Goal: Task Accomplishment & Management: Manage account settings

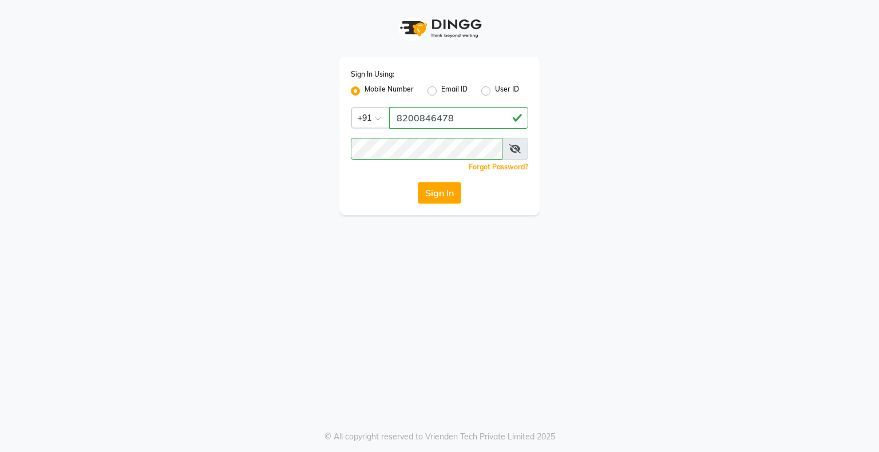
click at [439, 212] on div "Sign In Using: Mobile Number Email ID User ID Country Code × [PHONE_NUMBER] Rem…" at bounding box center [439, 136] width 200 height 158
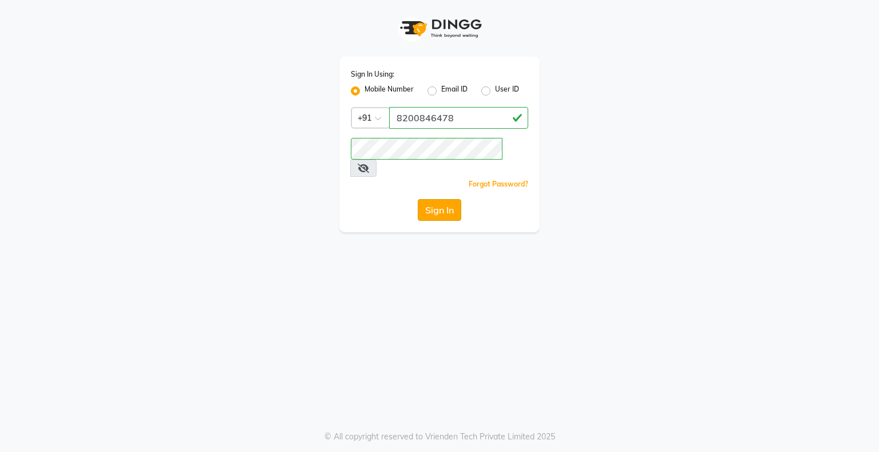
click at [445, 199] on button "Sign In" at bounding box center [439, 210] width 43 height 22
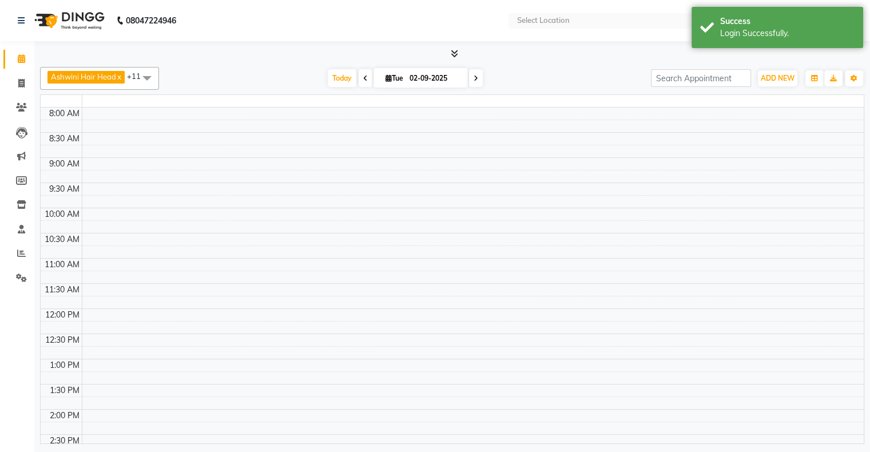
select select "en"
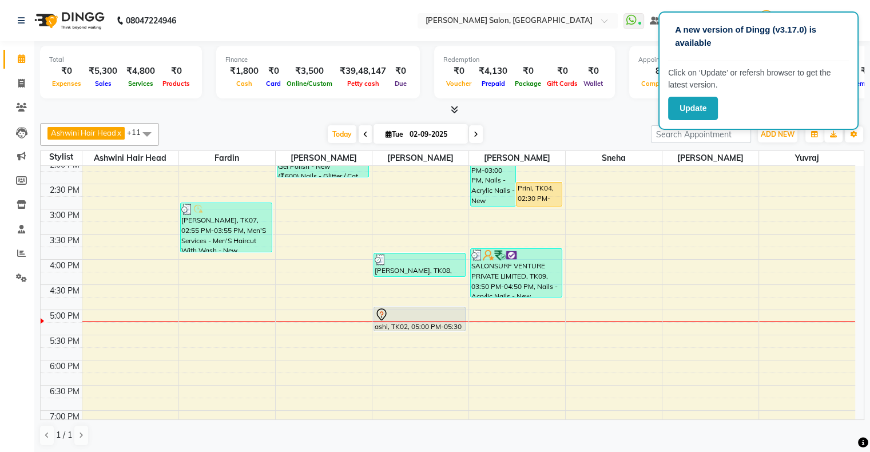
scroll to position [394, 0]
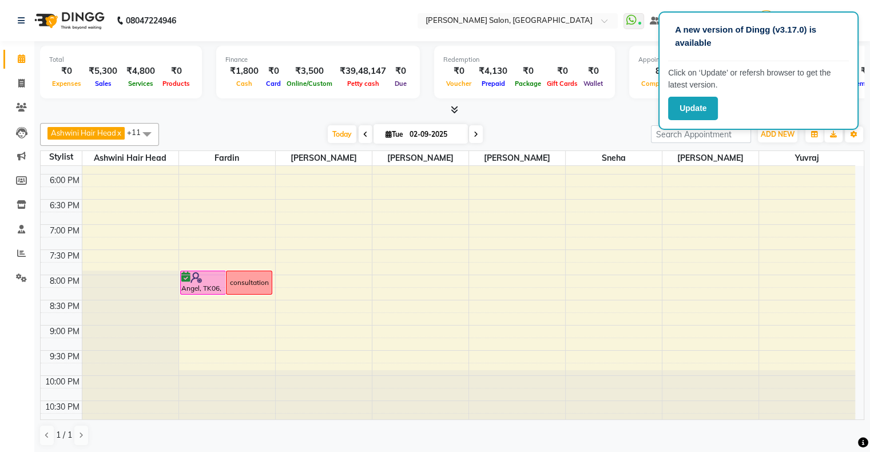
click at [150, 126] on span at bounding box center [147, 134] width 23 height 22
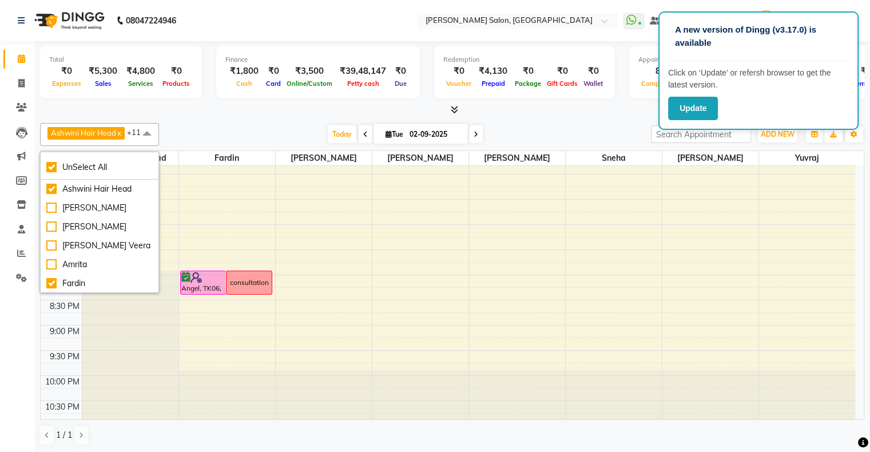
click at [149, 137] on span at bounding box center [147, 134] width 23 height 22
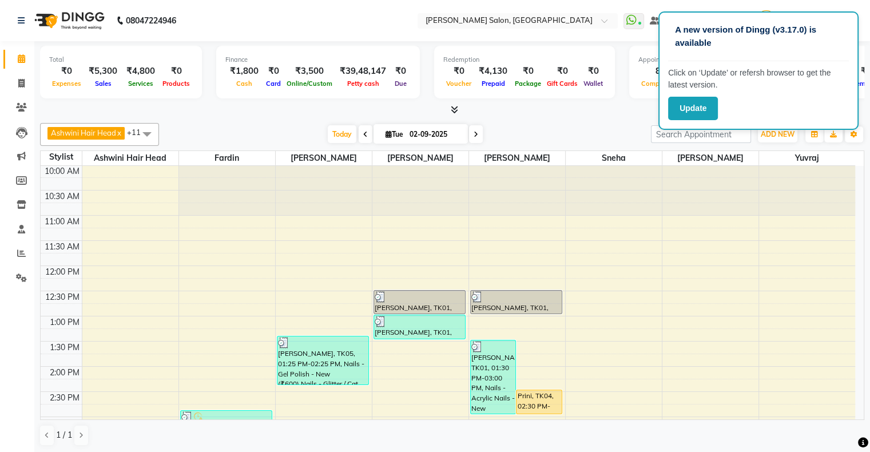
scroll to position [0, 0]
click at [844, 77] on p "Click on ‘Update’ or refersh browser to get the latest version." at bounding box center [758, 79] width 181 height 24
click at [582, 110] on div at bounding box center [452, 110] width 824 height 12
click at [686, 102] on button "Update" at bounding box center [693, 108] width 50 height 23
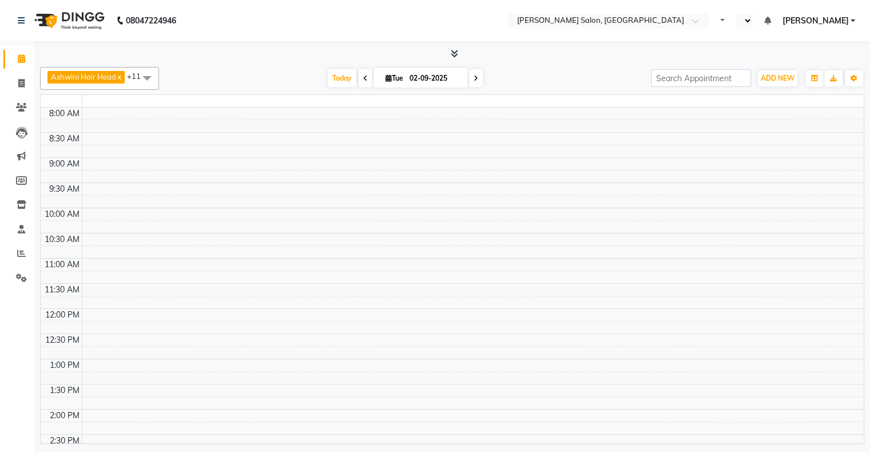
select select "en"
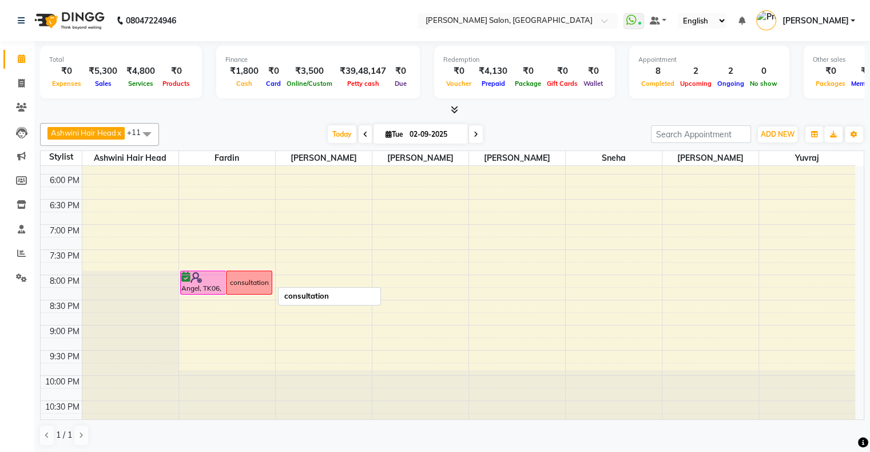
click at [254, 271] on div "consultation" at bounding box center [249, 282] width 45 height 23
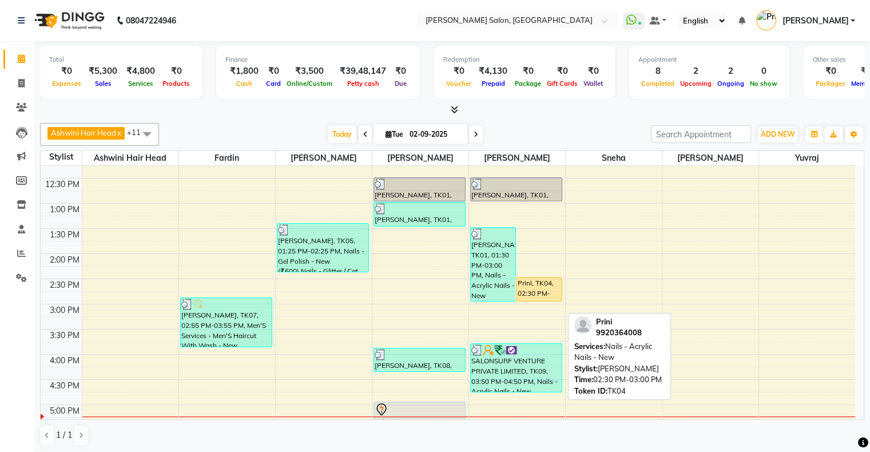
scroll to position [114, 0]
